Goal: Navigation & Orientation: Find specific page/section

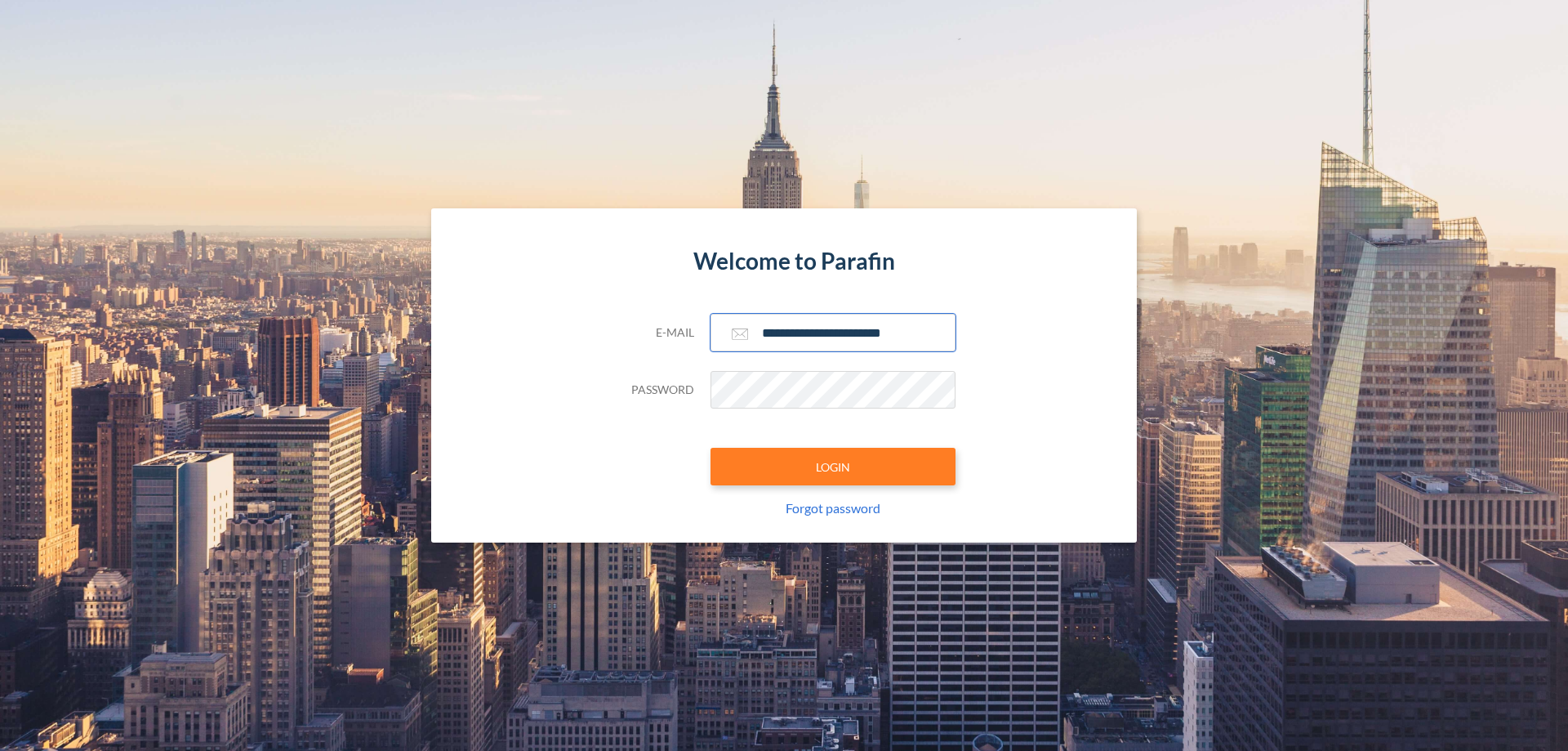
type input "**********"
click at [833, 467] on button "LOGIN" at bounding box center [833, 466] width 245 height 38
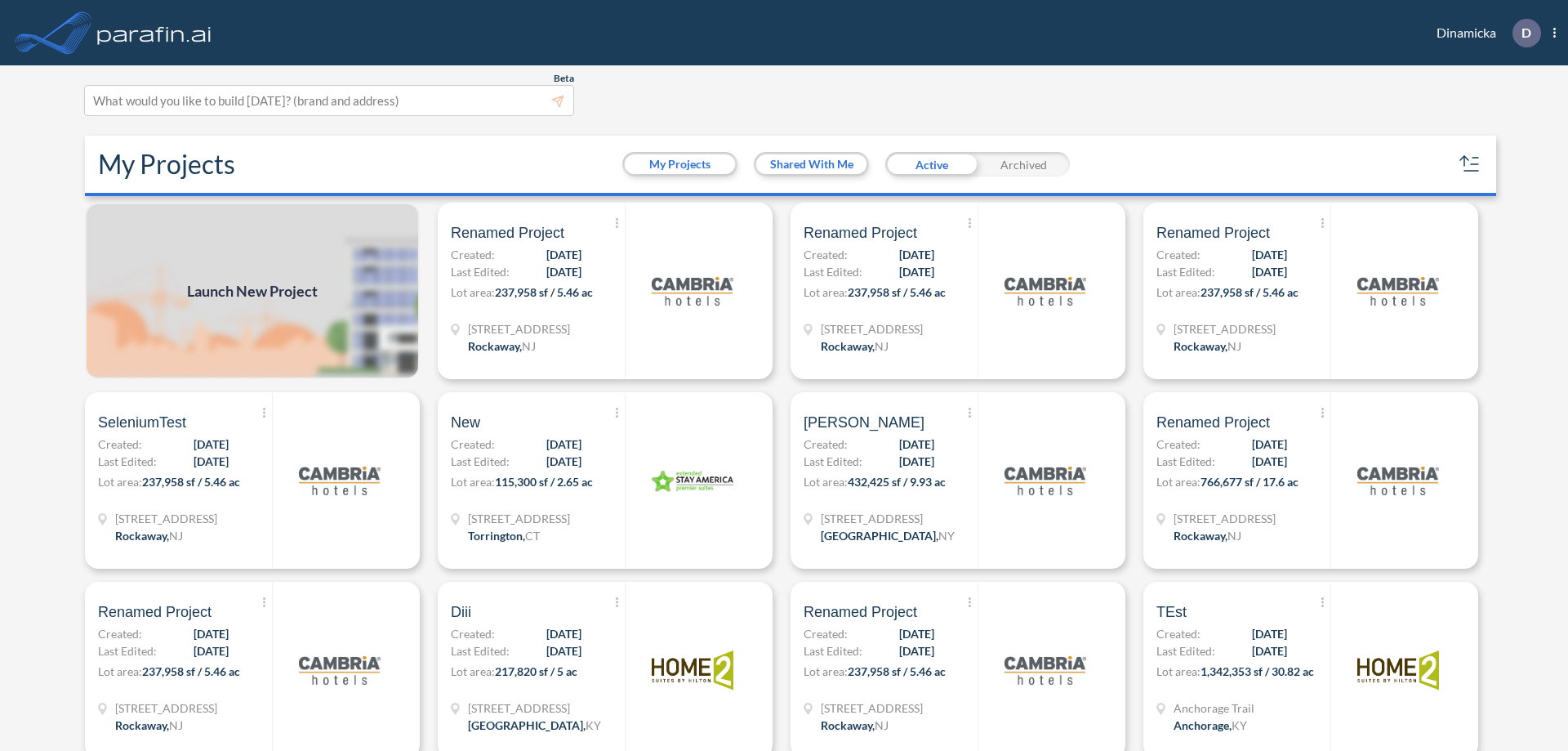
scroll to position [4, 0]
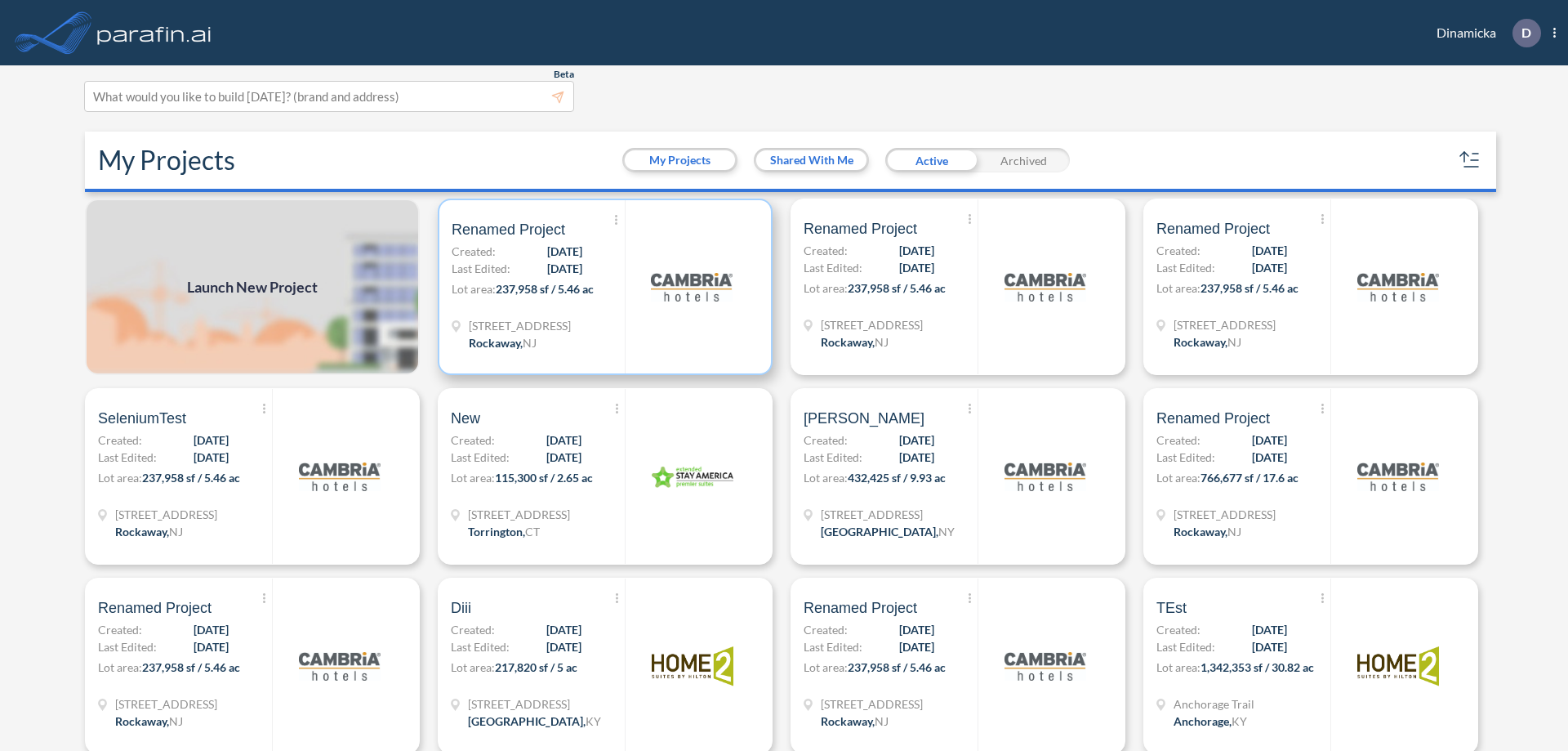
click at [602, 287] on p "Lot area: 237,958 sf / 5.46 ac" at bounding box center [539, 292] width 173 height 24
